Goal: Task Accomplishment & Management: Use online tool/utility

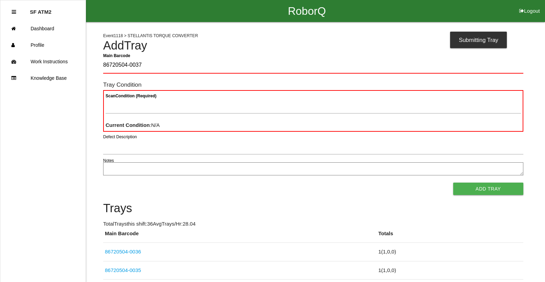
type Barcode "86720504-0037"
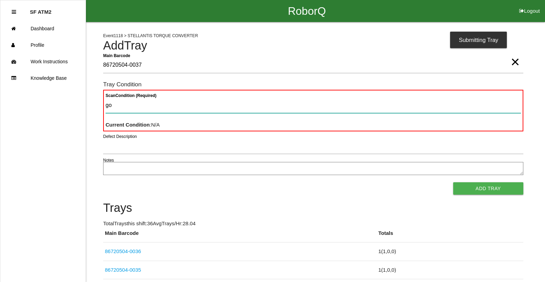
type Condition "goo"
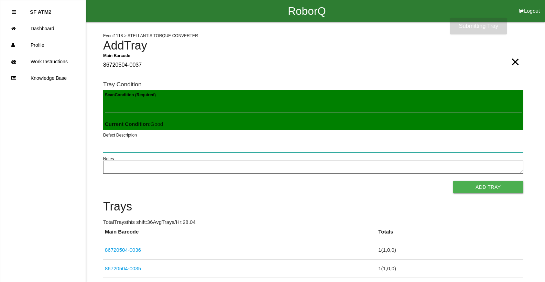
click at [453, 181] on button "Add Tray" at bounding box center [488, 187] width 70 height 12
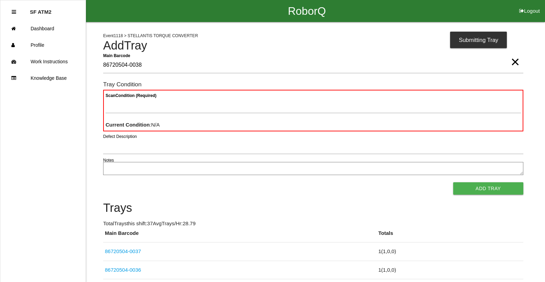
type Barcode "86720504-0038"
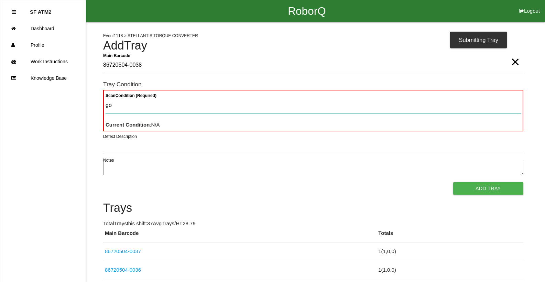
type Condition "goo"
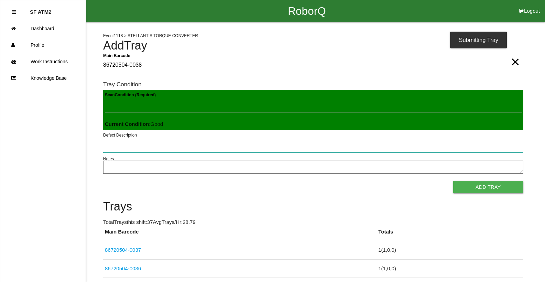
click at [453, 181] on button "Add Tray" at bounding box center [488, 187] width 70 height 12
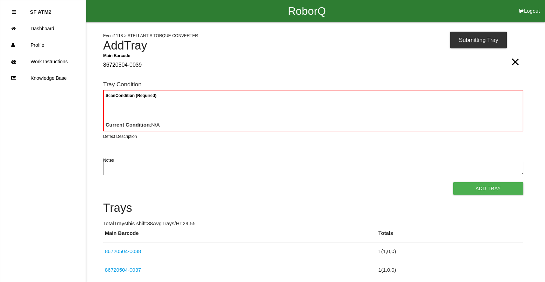
type Barcode "86720504-0039"
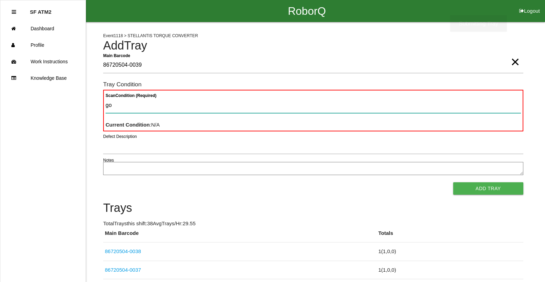
type Condition "goo"
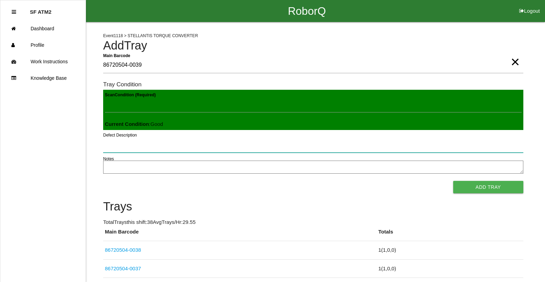
click at [453, 181] on button "Add Tray" at bounding box center [488, 187] width 70 height 12
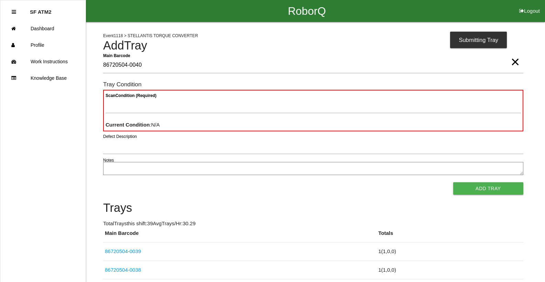
type Barcode "86720504-0040"
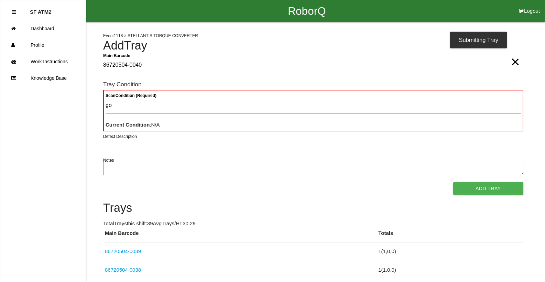
type Condition "goo"
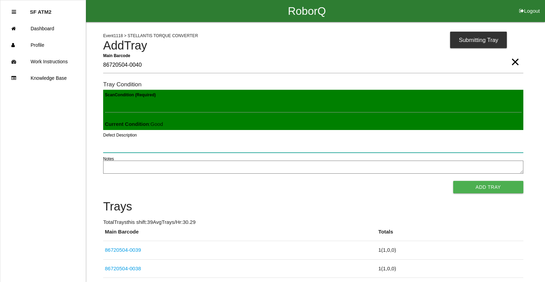
click at [453, 181] on button "Add Tray" at bounding box center [488, 187] width 70 height 12
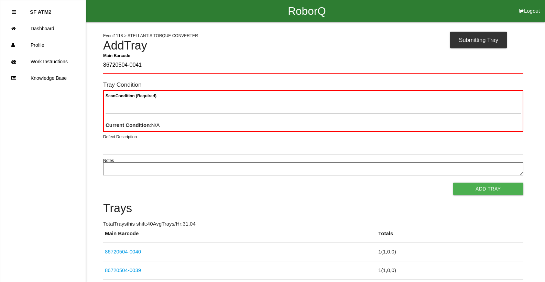
type Barcode "86720504-0041"
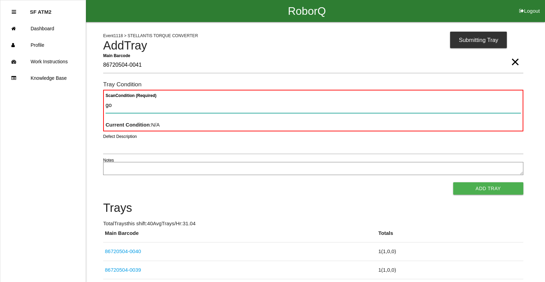
type Condition "goo"
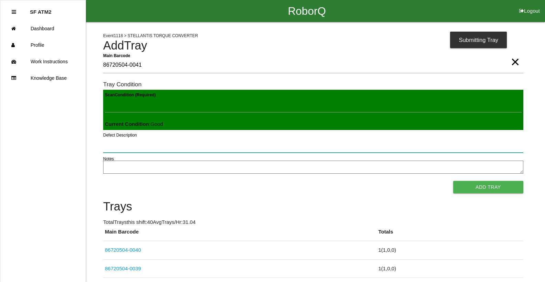
click at [453, 181] on button "Add Tray" at bounding box center [488, 187] width 70 height 12
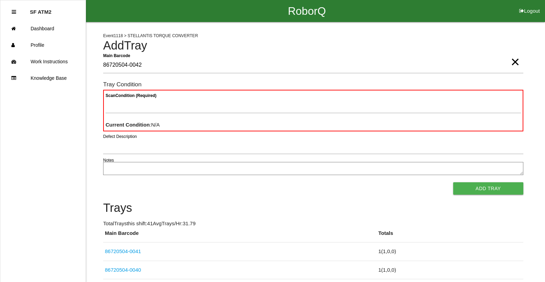
type Barcode "86720504-0042"
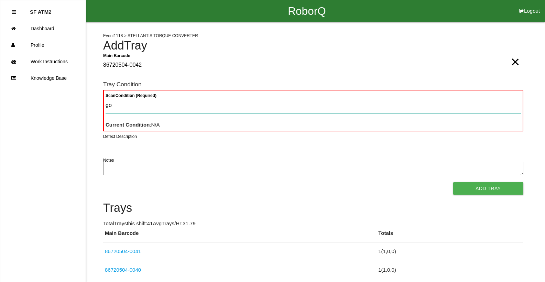
type Condition "goo"
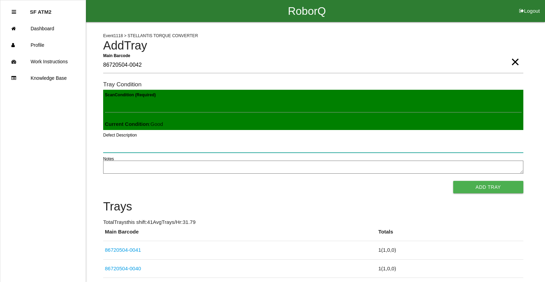
click at [453, 181] on button "Add Tray" at bounding box center [488, 187] width 70 height 12
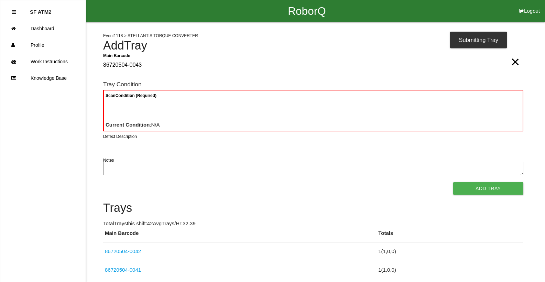
type Barcode "86720504-0043"
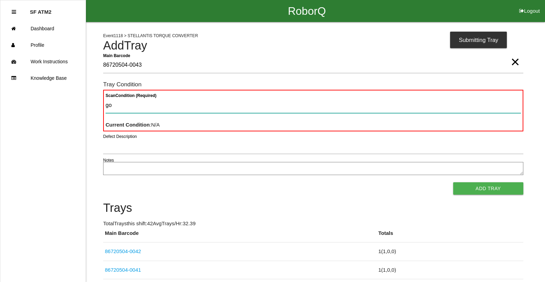
type Condition "goo"
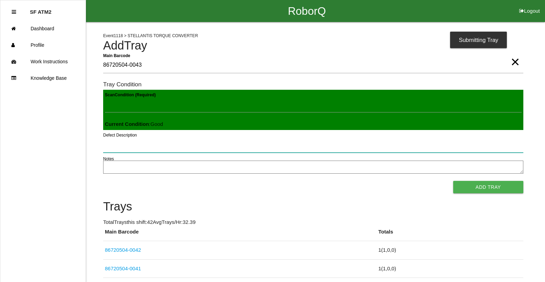
click at [453, 181] on button "Add Tray" at bounding box center [488, 187] width 70 height 12
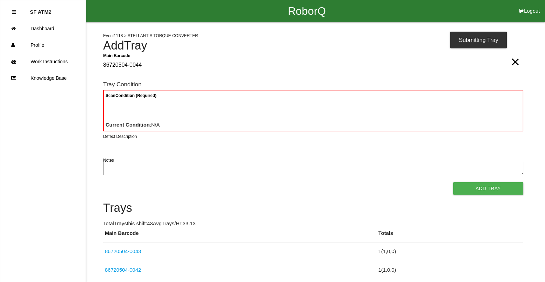
type Barcode "86720504-0044"
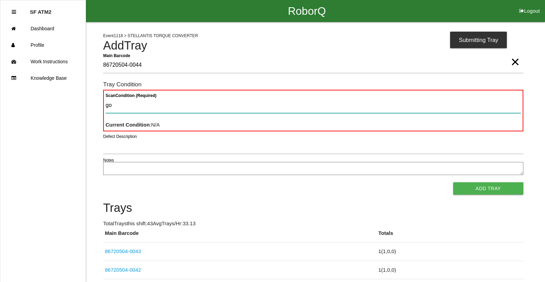
type Condition "goo"
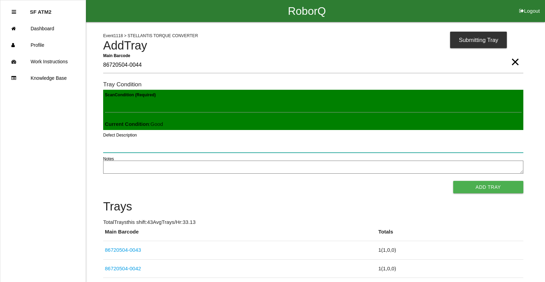
click at [453, 181] on button "Add Tray" at bounding box center [488, 187] width 70 height 12
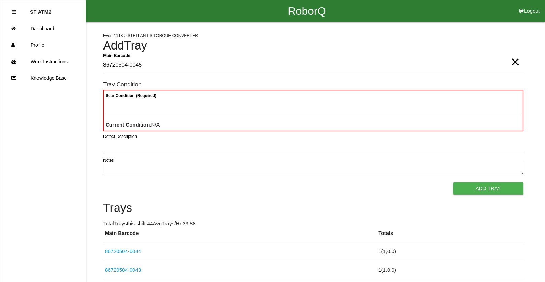
type Barcode "86720504-0045"
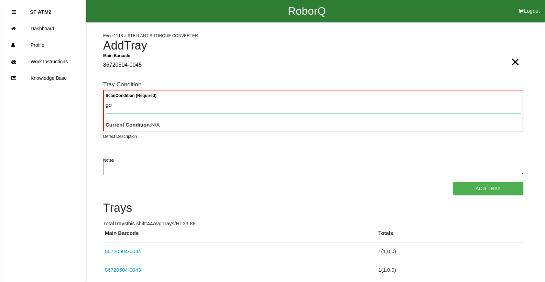
type Condition "goo"
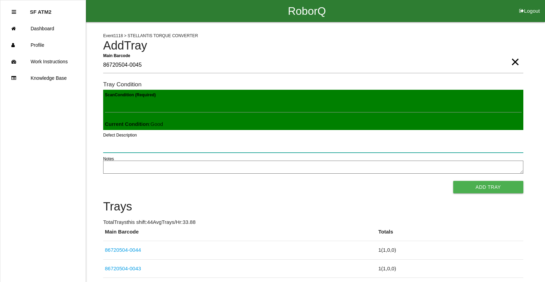
click at [453, 181] on button "Add Tray" at bounding box center [488, 187] width 70 height 12
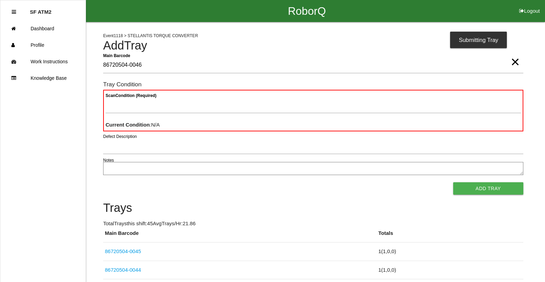
type Barcode "86720504-0046"
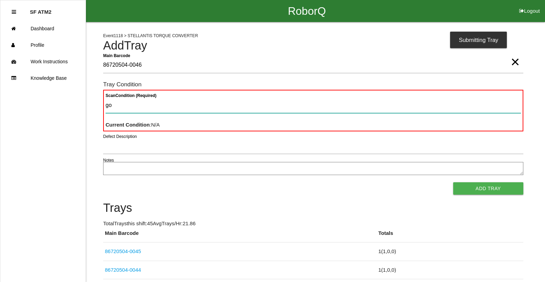
type Condition "goo"
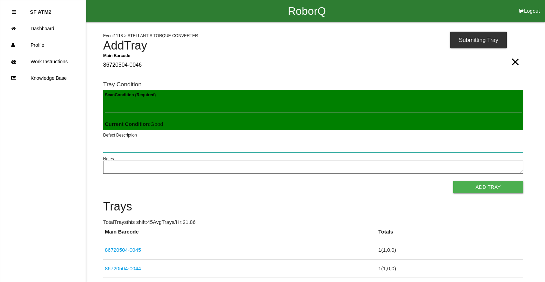
click at [453, 181] on button "Add Tray" at bounding box center [488, 187] width 70 height 12
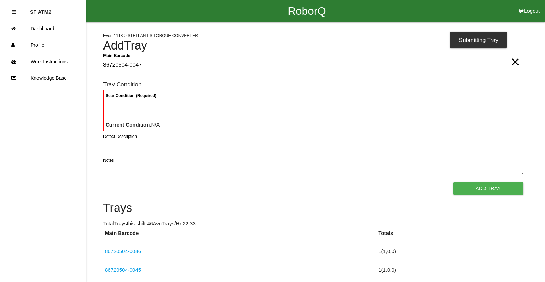
type Barcode "86720504-0047"
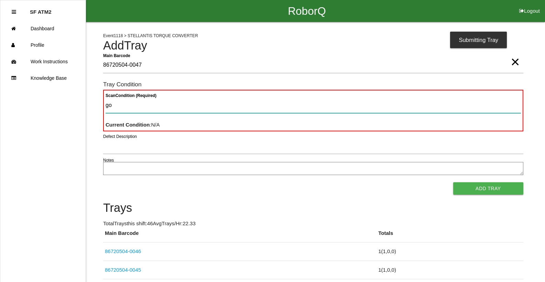
type Condition "goo"
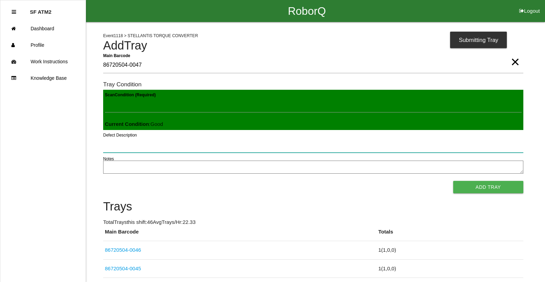
click at [453, 181] on button "Add Tray" at bounding box center [488, 187] width 70 height 12
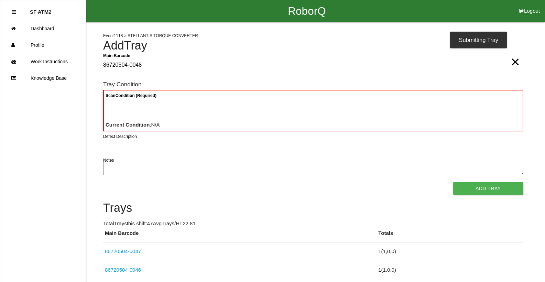
type Barcode "86720504-0048"
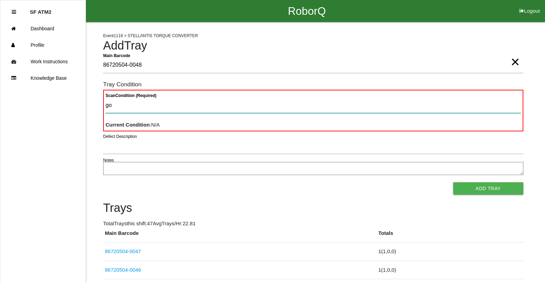
type Condition "goo"
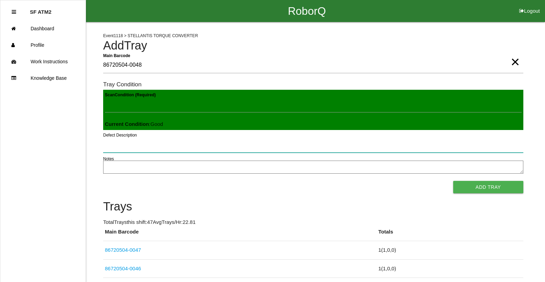
click at [453, 181] on button "Add Tray" at bounding box center [488, 187] width 70 height 12
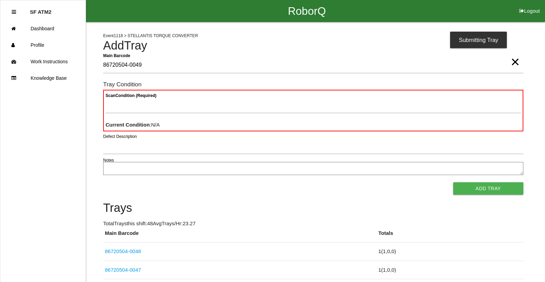
type Barcode "86720504-0049"
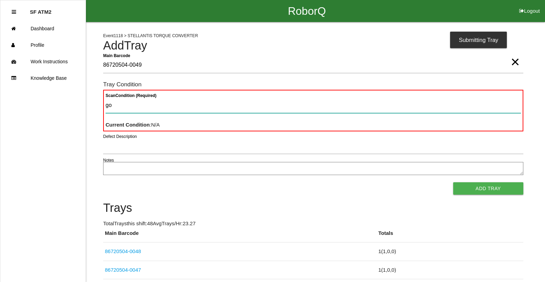
type Condition "goo"
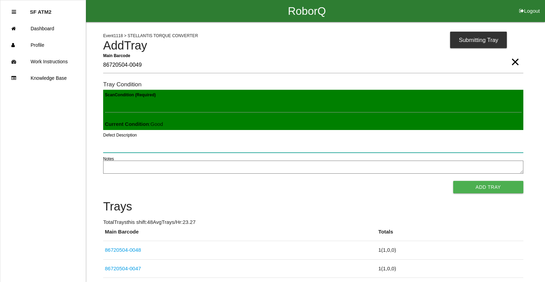
click at [453, 181] on button "Add Tray" at bounding box center [488, 187] width 70 height 12
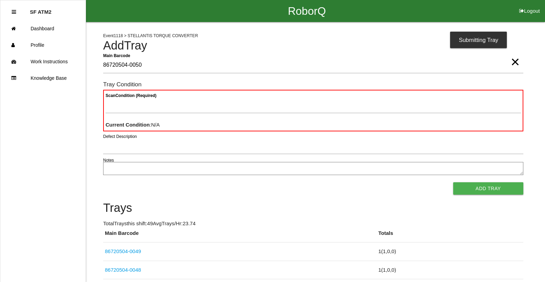
type Barcode "86720504-0050"
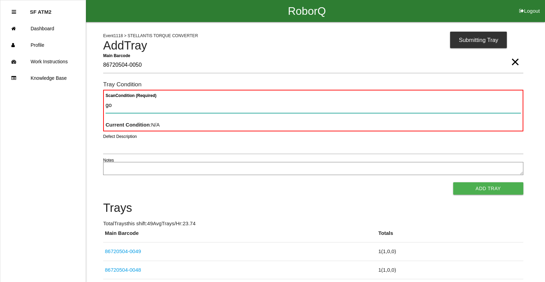
type Condition "goo"
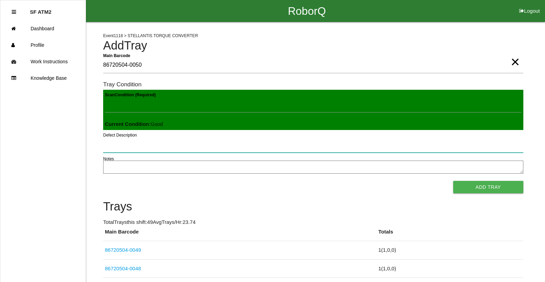
click at [453, 181] on button "Add Tray" at bounding box center [488, 187] width 70 height 12
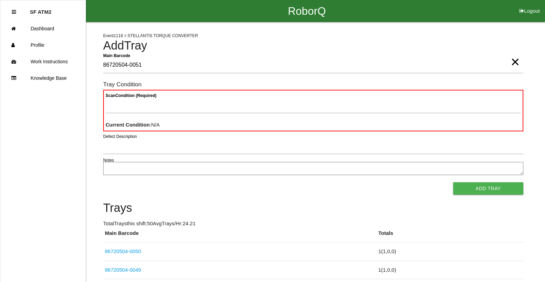
type Barcode "86720504-0051"
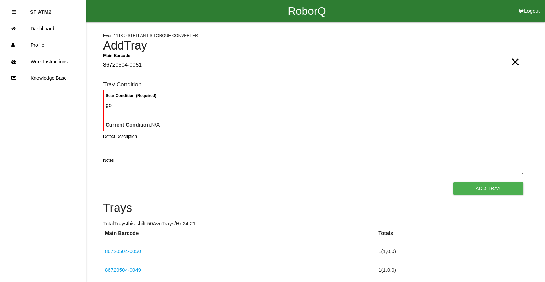
type Condition "goo"
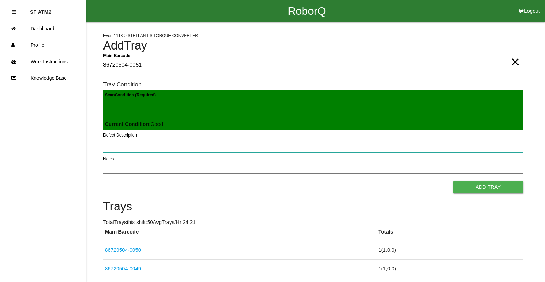
click at [453, 181] on button "Add Tray" at bounding box center [488, 187] width 70 height 12
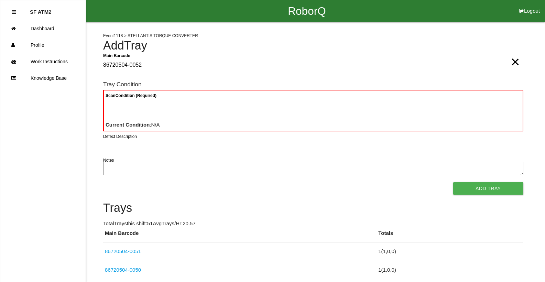
type Barcode "86720504-0052"
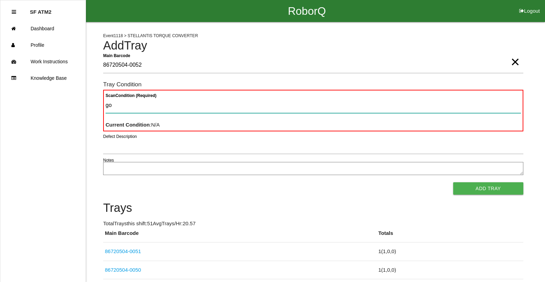
type Condition "goo"
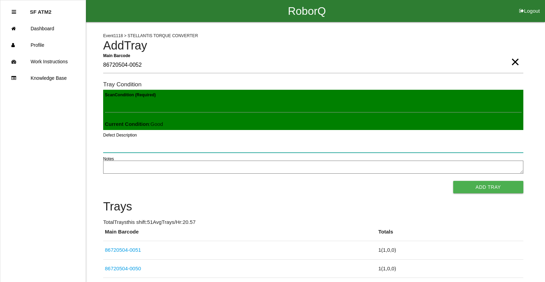
click at [453, 181] on button "Add Tray" at bounding box center [488, 187] width 70 height 12
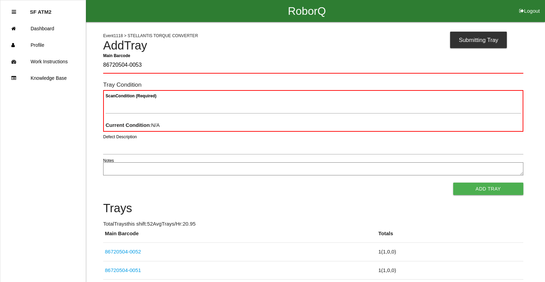
type Barcode "86720504-0053"
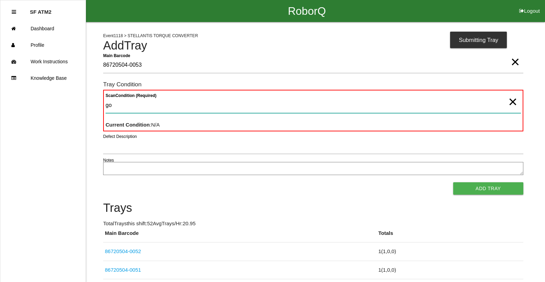
type Condition "goo"
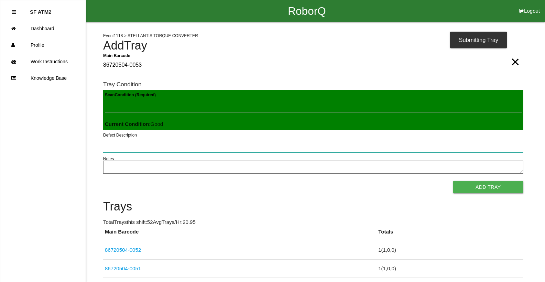
click at [453, 181] on button "Add Tray" at bounding box center [488, 187] width 70 height 12
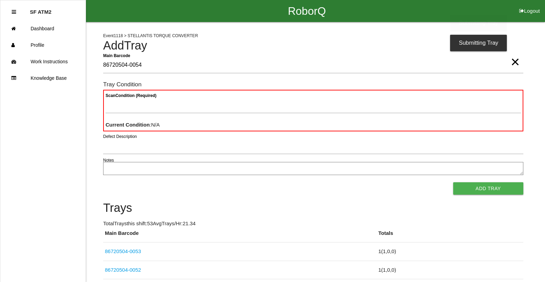
type Barcode "86720504-0054"
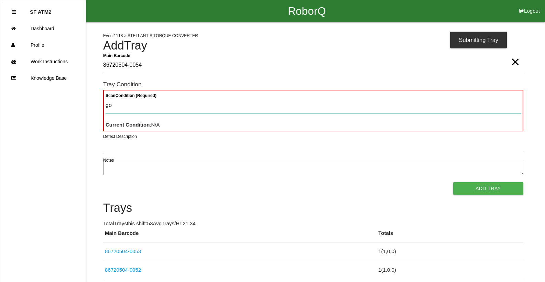
type Condition "goo"
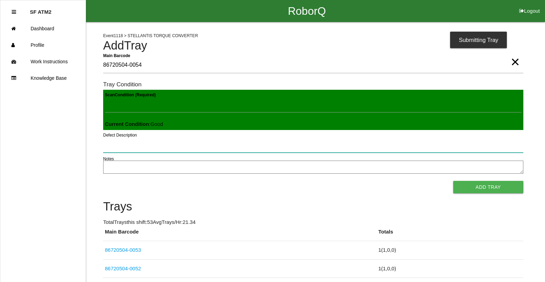
click at [453, 181] on button "Add Tray" at bounding box center [488, 187] width 70 height 12
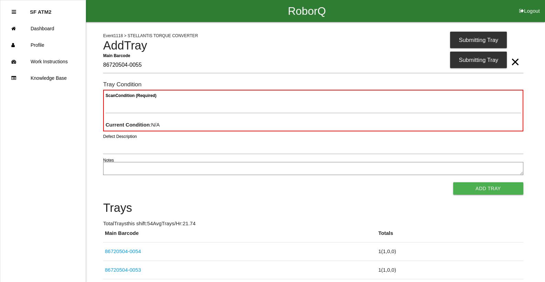
type Barcode "86720504-0055"
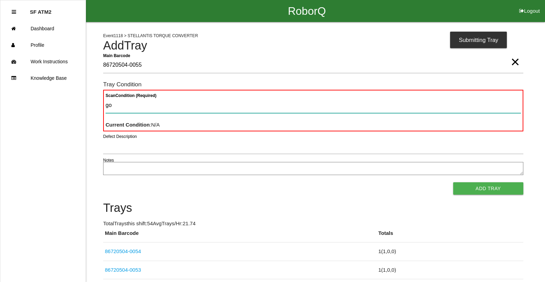
type Condition "goo"
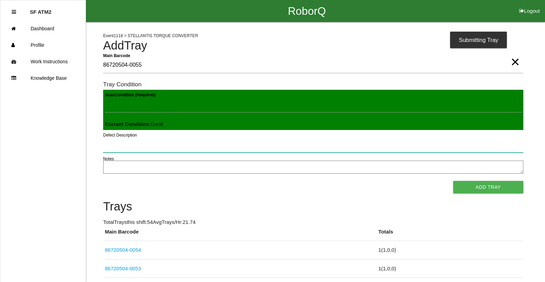
click at [453, 181] on button "Add Tray" at bounding box center [488, 187] width 70 height 12
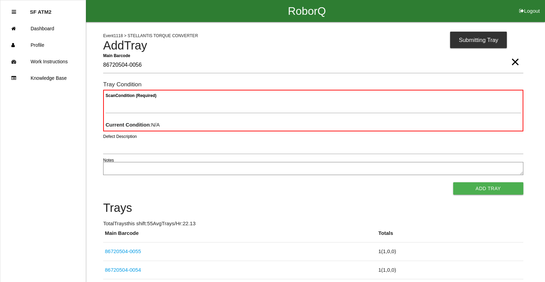
type Barcode "86720504-0056"
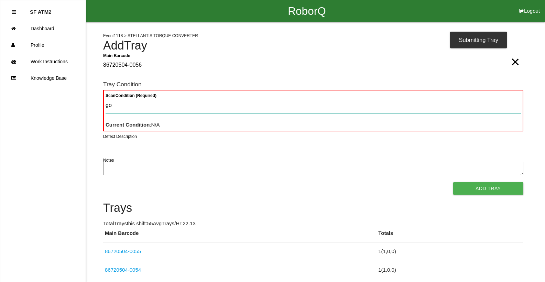
type Condition "goo"
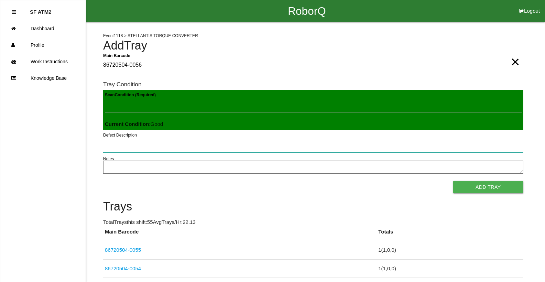
click at [453, 181] on button "Add Tray" at bounding box center [488, 187] width 70 height 12
